Goal: Task Accomplishment & Management: Manage account settings

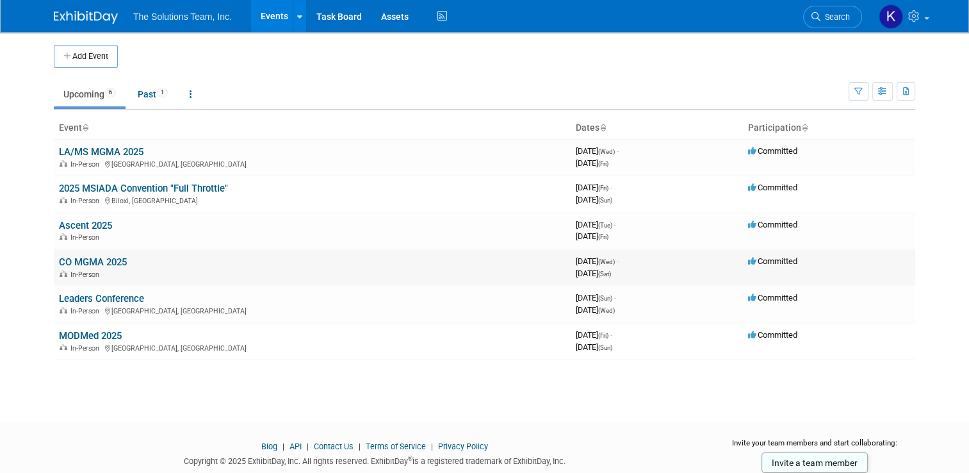
click at [90, 259] on link "CO MGMA 2025" at bounding box center [93, 262] width 68 height 12
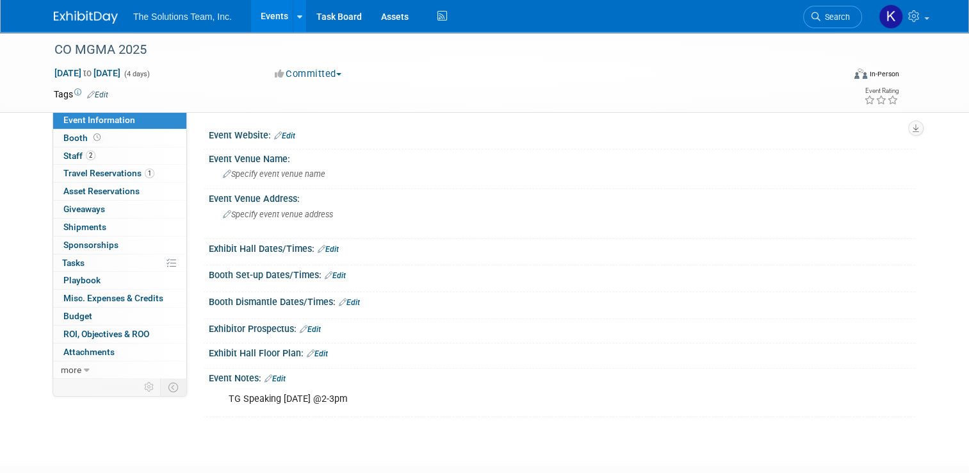
click at [394, 119] on div "Event Website: Edit Event Venue Name: Specify event venue name Event Venue Addr…" at bounding box center [551, 244] width 728 height 266
click at [277, 138] on link "Edit" at bounding box center [284, 135] width 21 height 9
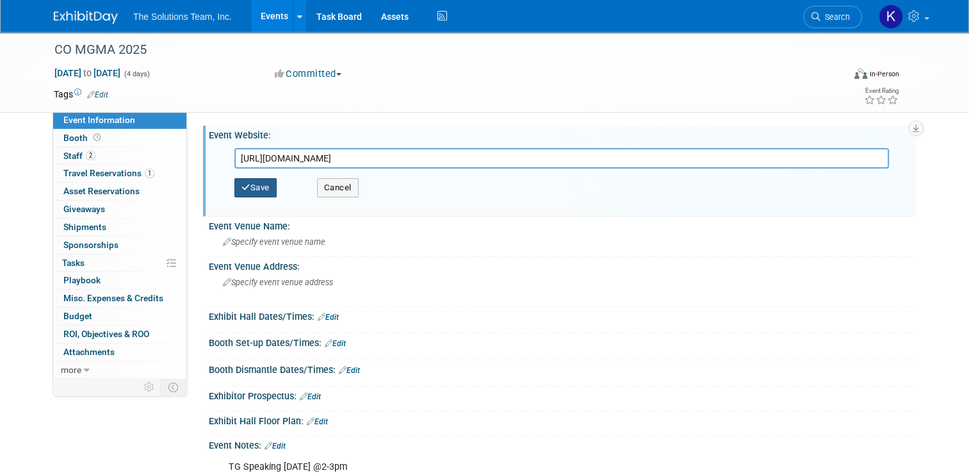
type input "https://cmgma.com/Fall-Conference"
click at [247, 184] on button "Save" at bounding box center [255, 187] width 42 height 19
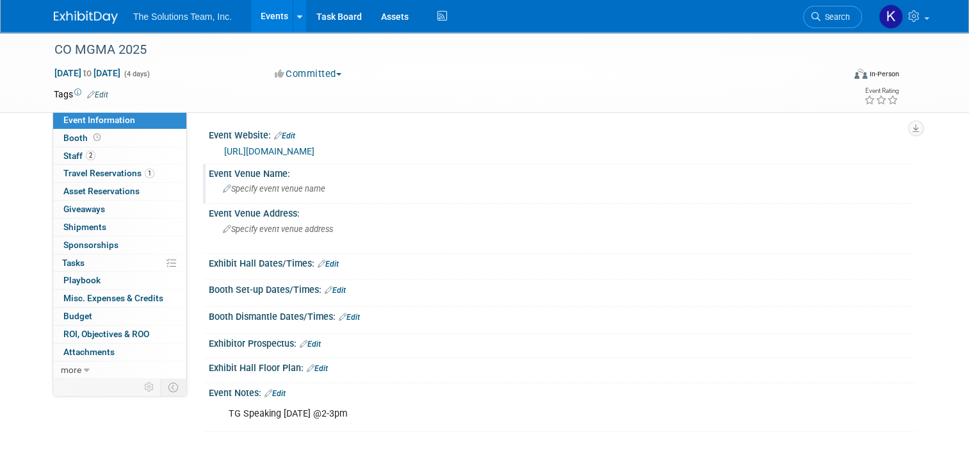
click at [282, 188] on span "Specify event venue name" at bounding box center [274, 189] width 102 height 10
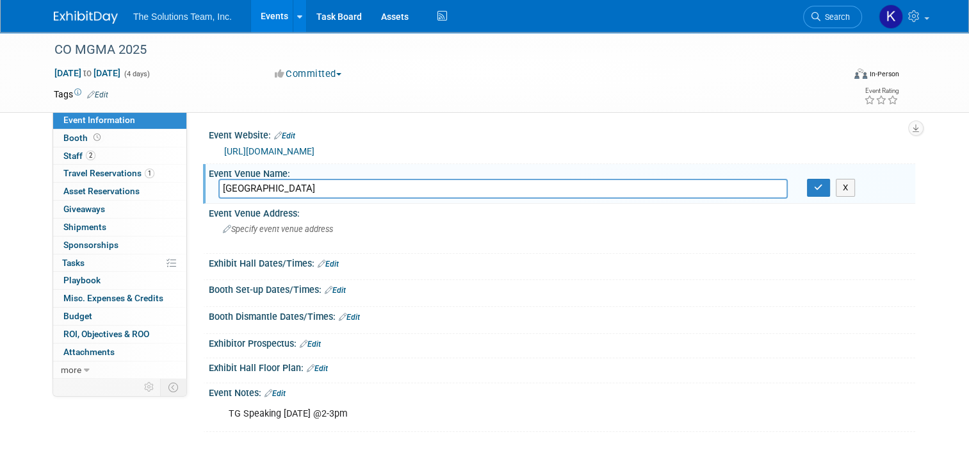
type input "Delta Denver Hotel"
click at [272, 234] on div "Specify event venue address" at bounding box center [355, 233] width 275 height 29
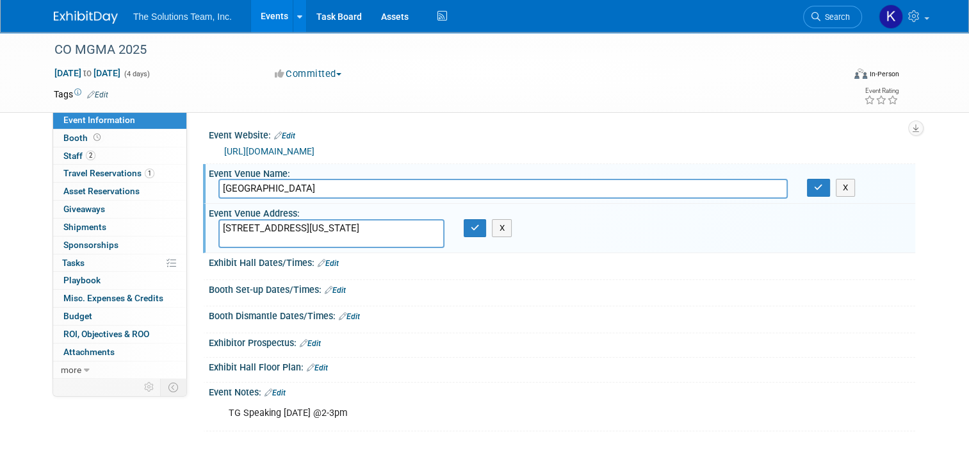
type textarea "10 East 120th Avenue Northglenn, Colorado, USA, 80233"
click at [404, 276] on div "Exhibit Hall Dates/Times: Edit Save Changes Cancel" at bounding box center [559, 266] width 712 height 27
click at [336, 265] on div "Exhibit Hall Dates/Times: Edit" at bounding box center [562, 261] width 706 height 17
click at [429, 76] on div "Committed Committed Considering Not Going" at bounding box center [404, 74] width 269 height 14
